Goal: Information Seeking & Learning: Learn about a topic

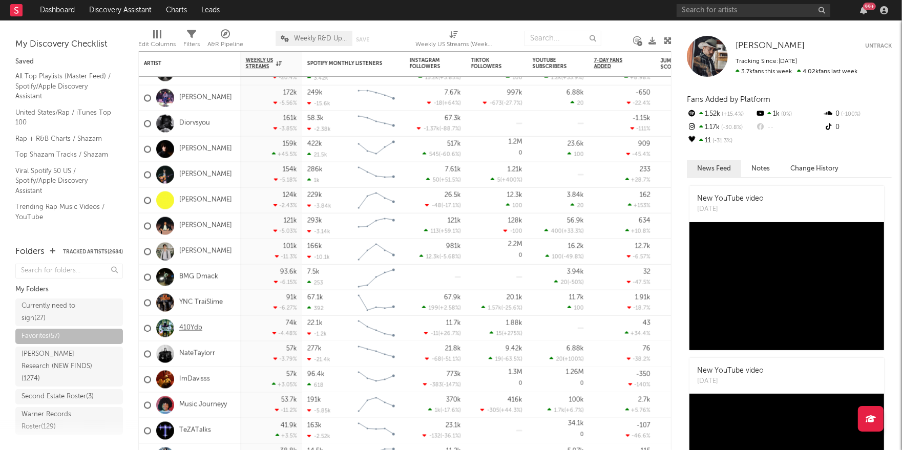
click at [195, 329] on link "410Ydb" at bounding box center [190, 328] width 23 height 9
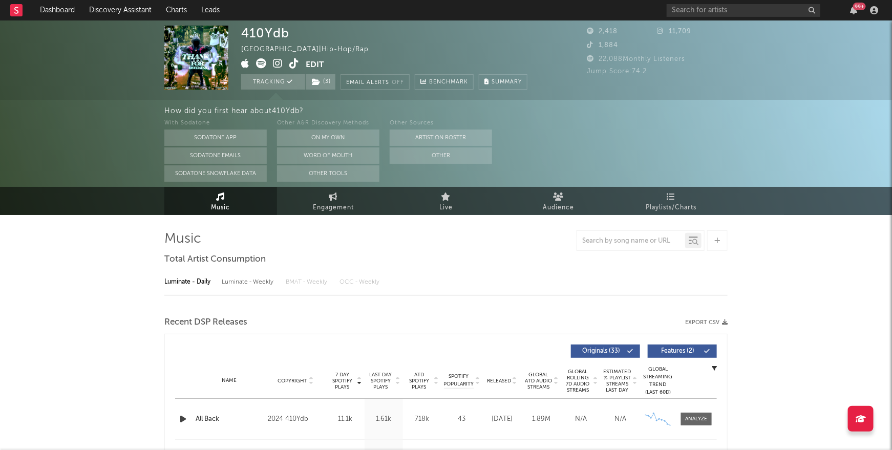
select select "6m"
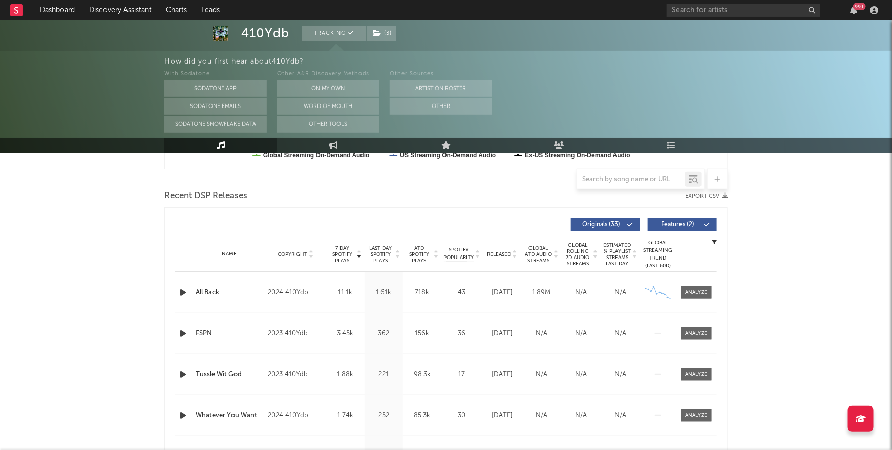
scroll to position [319, 0]
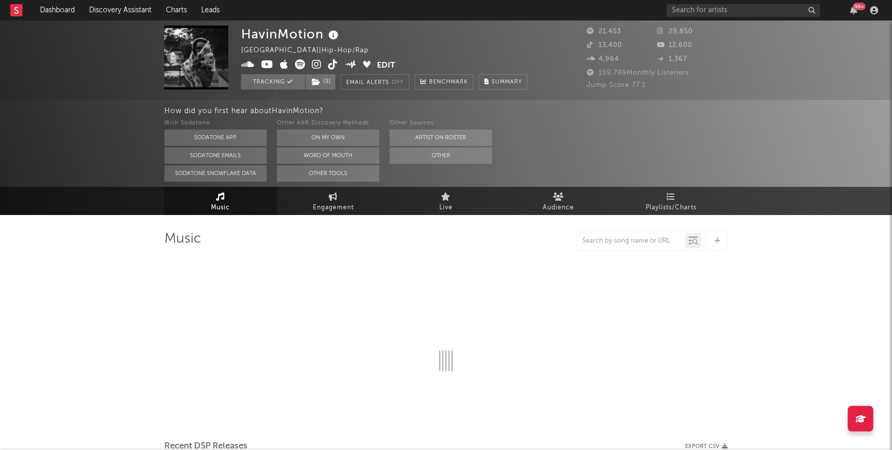
select select "6m"
